Goal: Transaction & Acquisition: Purchase product/service

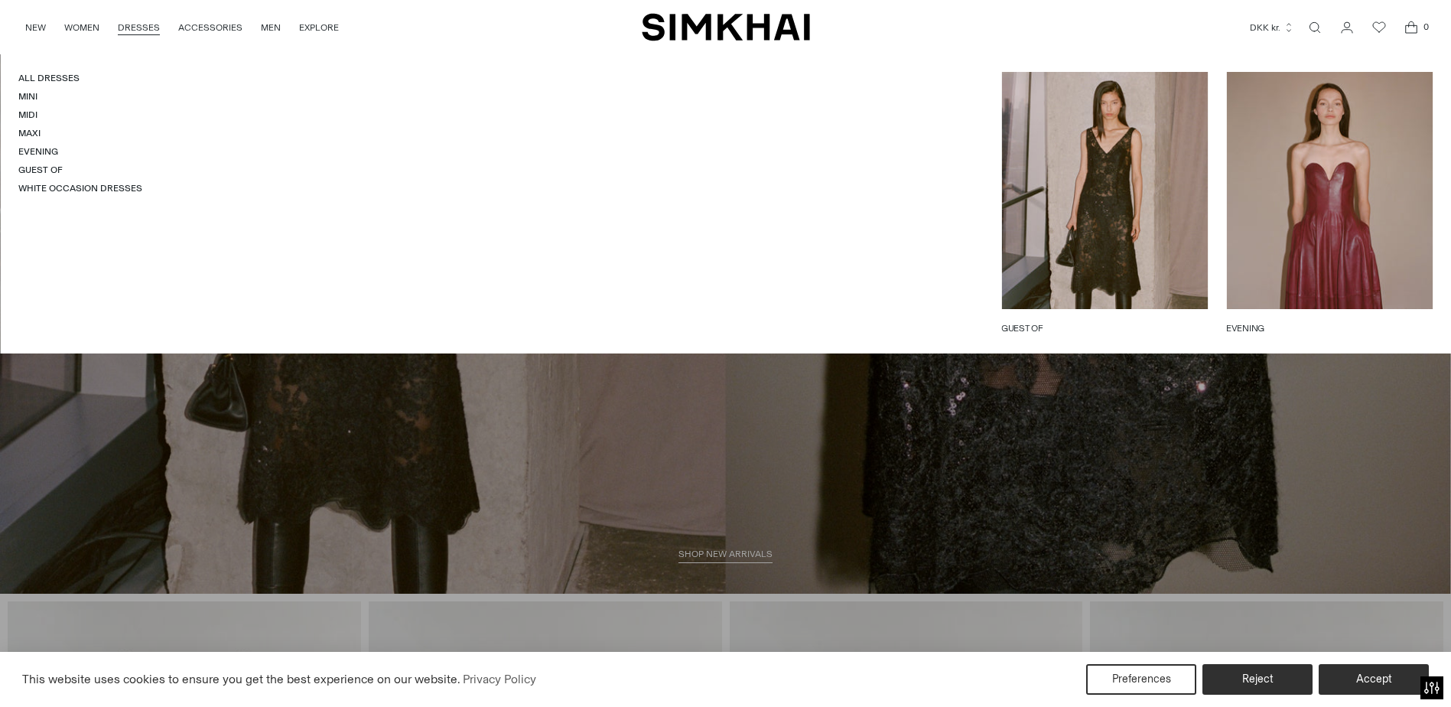
scroll to position [264, 0]
click at [135, 31] on link "DRESSES" at bounding box center [139, 28] width 42 height 34
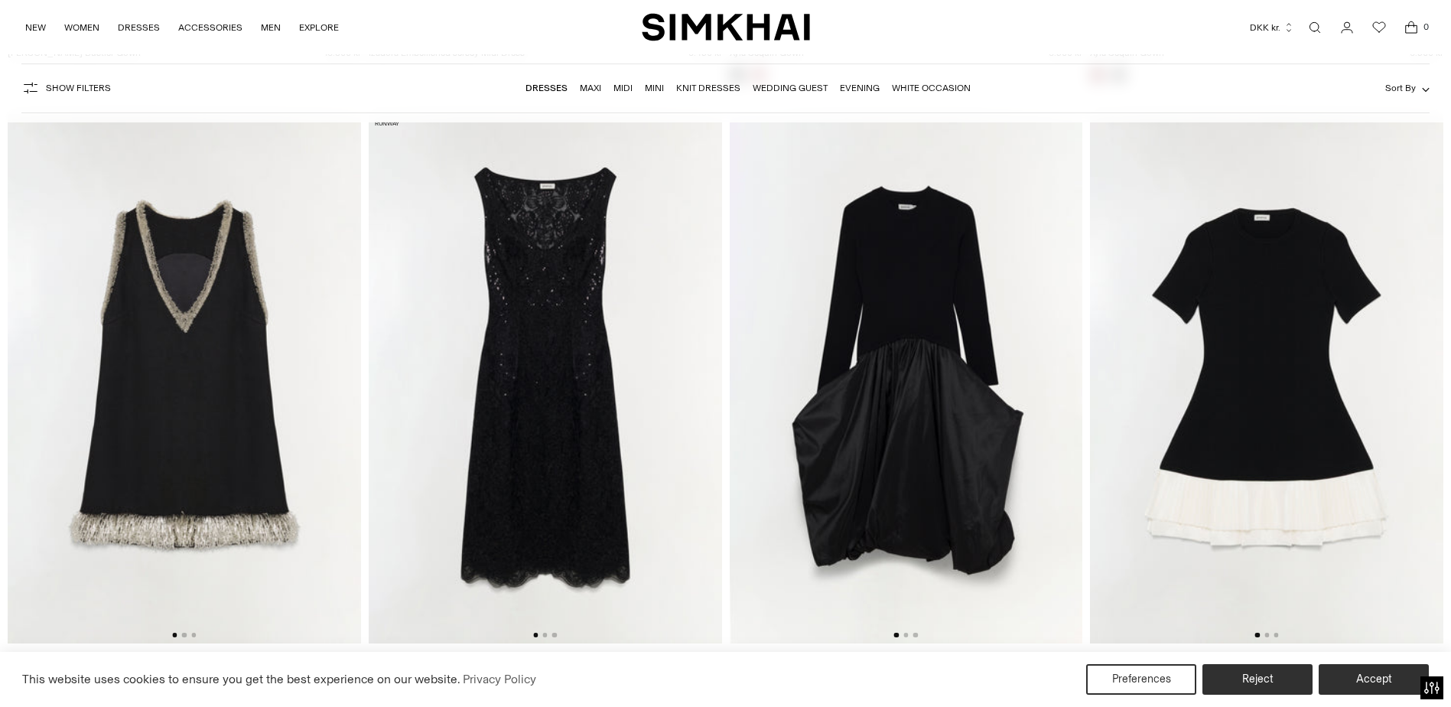
scroll to position [3266, 0]
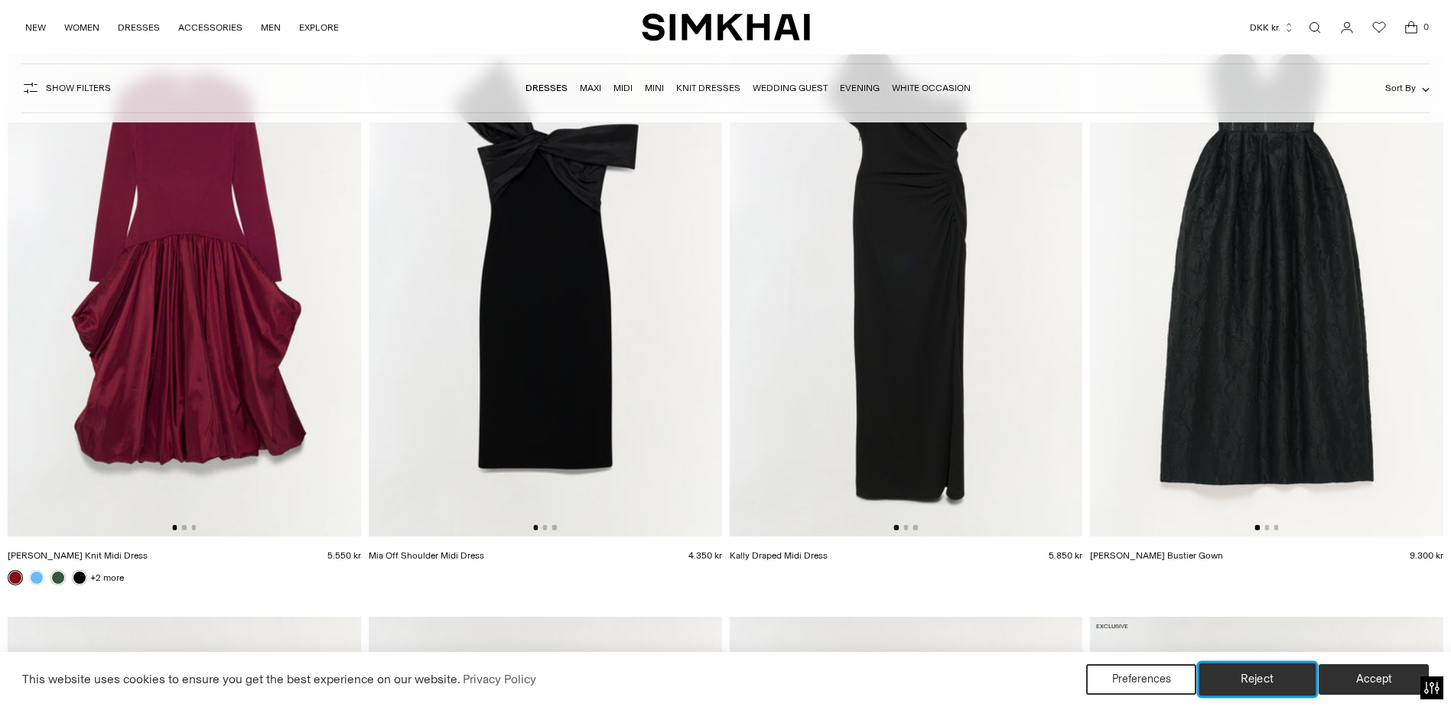
click at [1251, 678] on button "Reject" at bounding box center [1257, 679] width 117 height 32
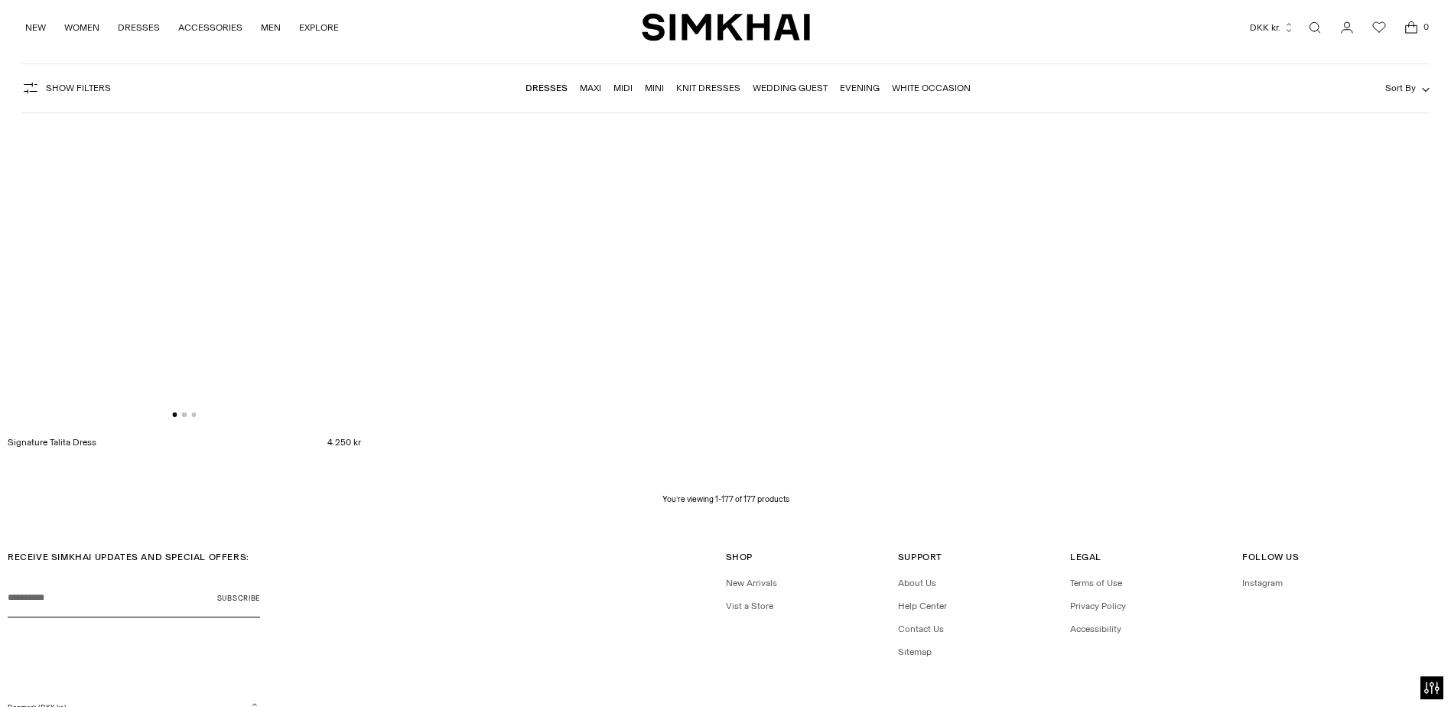
scroll to position [27218, 0]
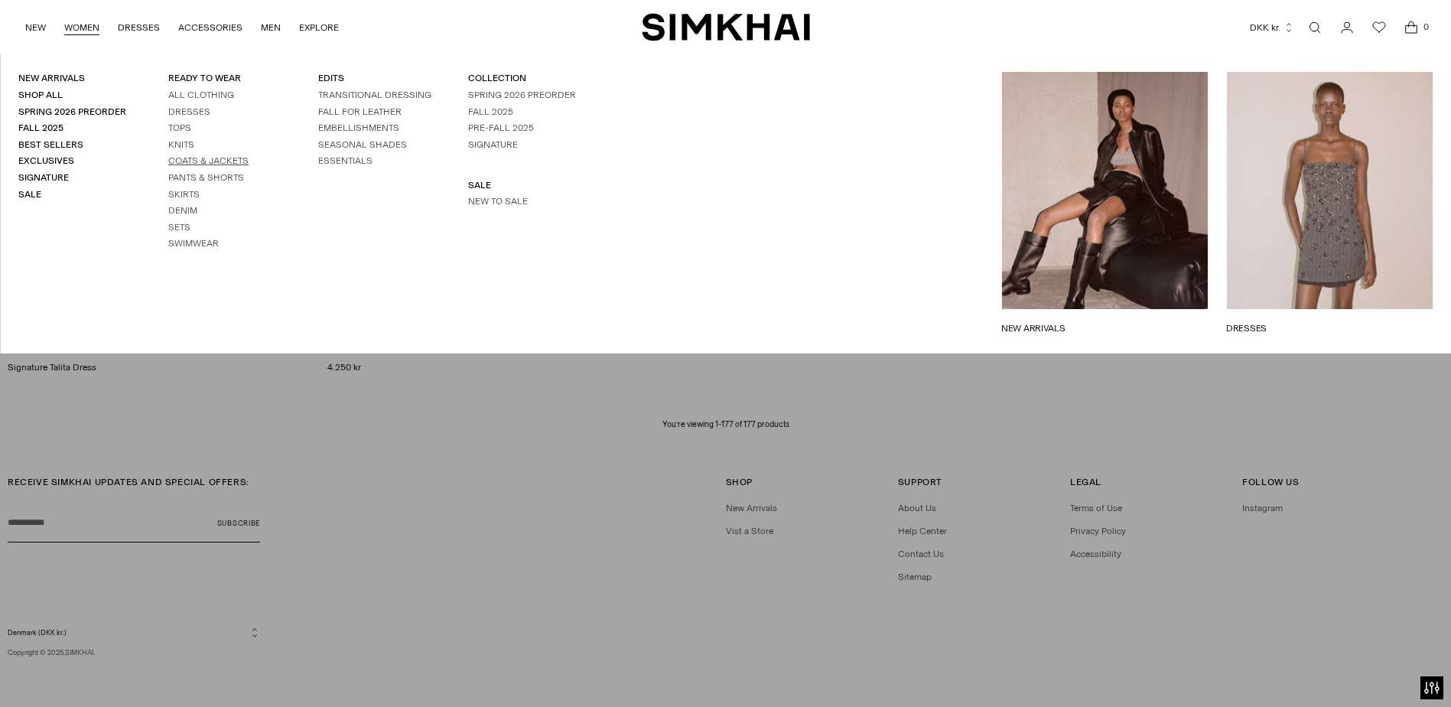
click at [181, 160] on link "Coats & Jackets" at bounding box center [208, 160] width 80 height 11
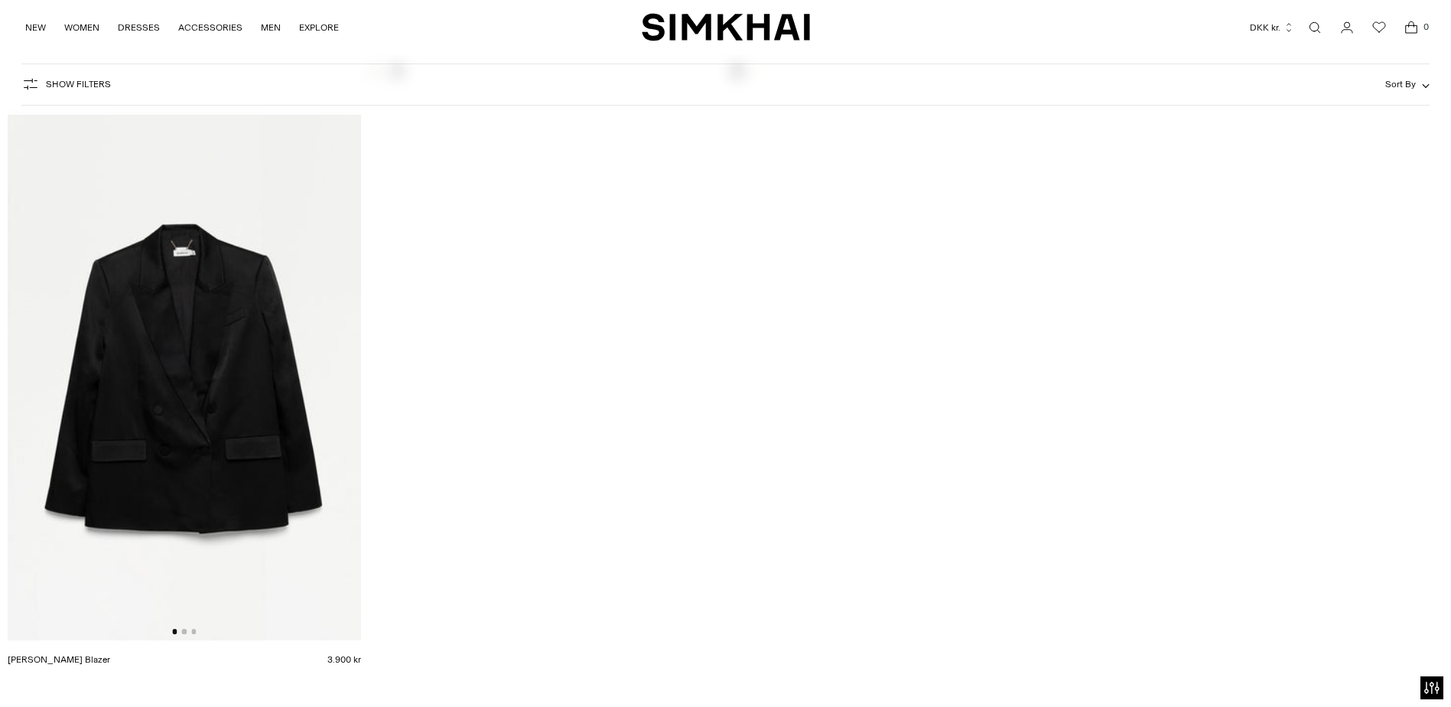
scroll to position [4357, 0]
